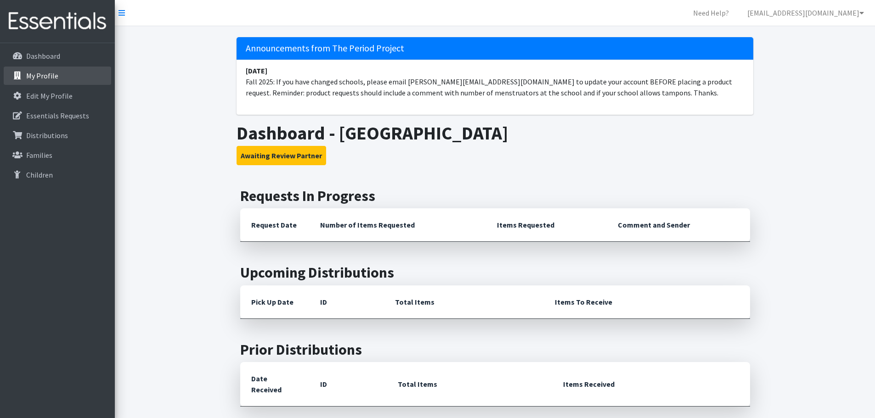
click at [52, 78] on p "My Profile" at bounding box center [42, 75] width 32 height 9
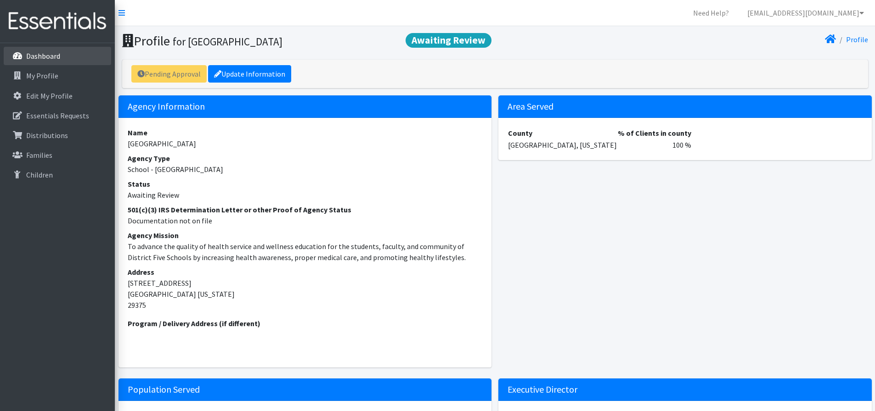
click at [42, 56] on p "Dashboard" at bounding box center [43, 55] width 34 height 9
